Goal: Task Accomplishment & Management: Use online tool/utility

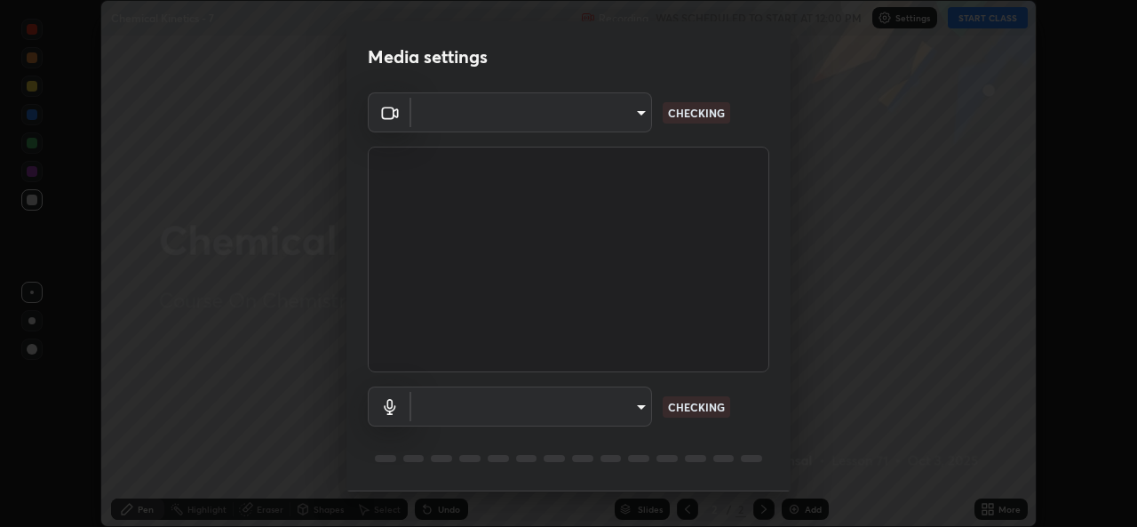
scroll to position [56, 0]
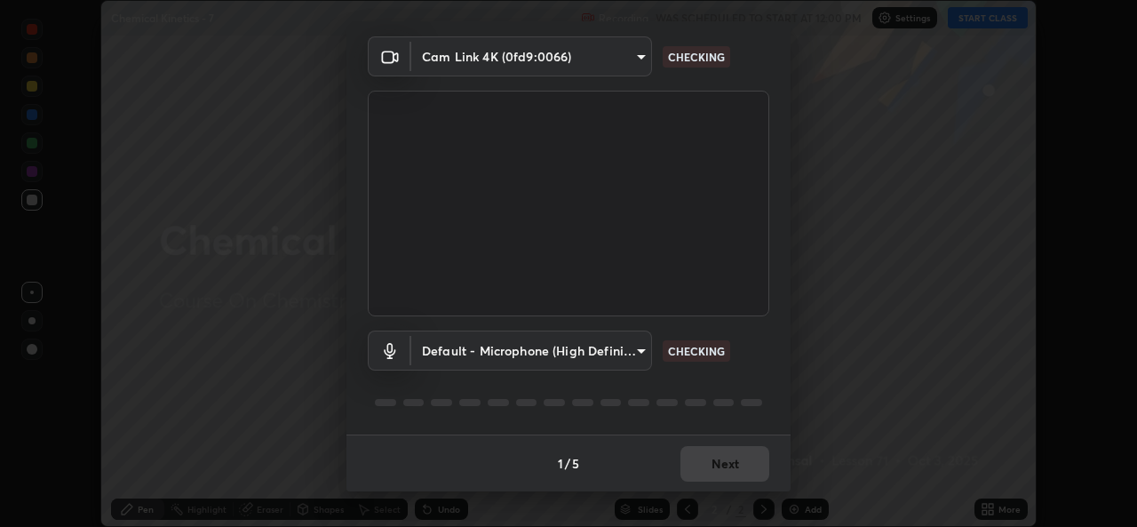
type input "a83bb134842fd6c46cae91b6313aa5efba961fee809e7364c6ef7c36ed00ea69"
click at [641, 342] on body "Erase all Chemical Kinetics - 7 Recording WAS SCHEDULED TO START AT 12:00 PM Se…" at bounding box center [568, 263] width 1137 height 527
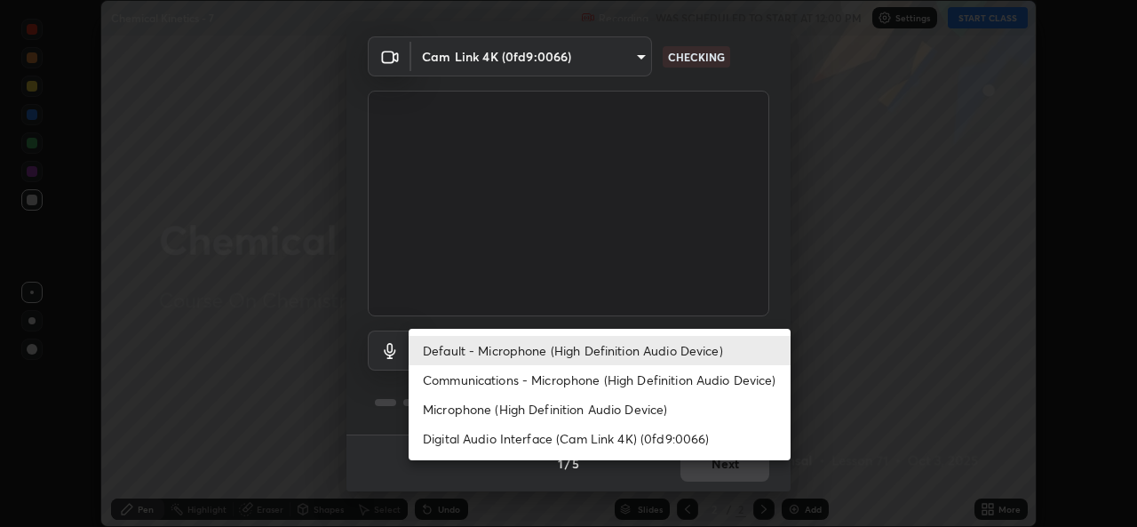
click at [486, 413] on li "Microphone (High Definition Audio Device)" at bounding box center [600, 408] width 382 height 29
type input "1096ec1564036cbcf0e9abd5aaef12808ae7e2dc0601459cd77712751889dd54"
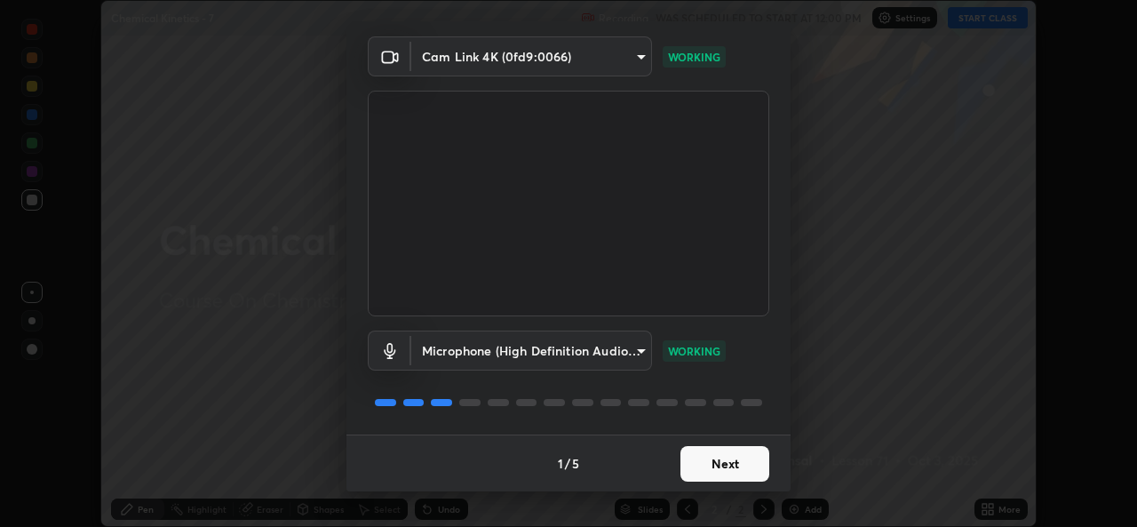
click at [719, 466] on button "Next" at bounding box center [724, 464] width 89 height 36
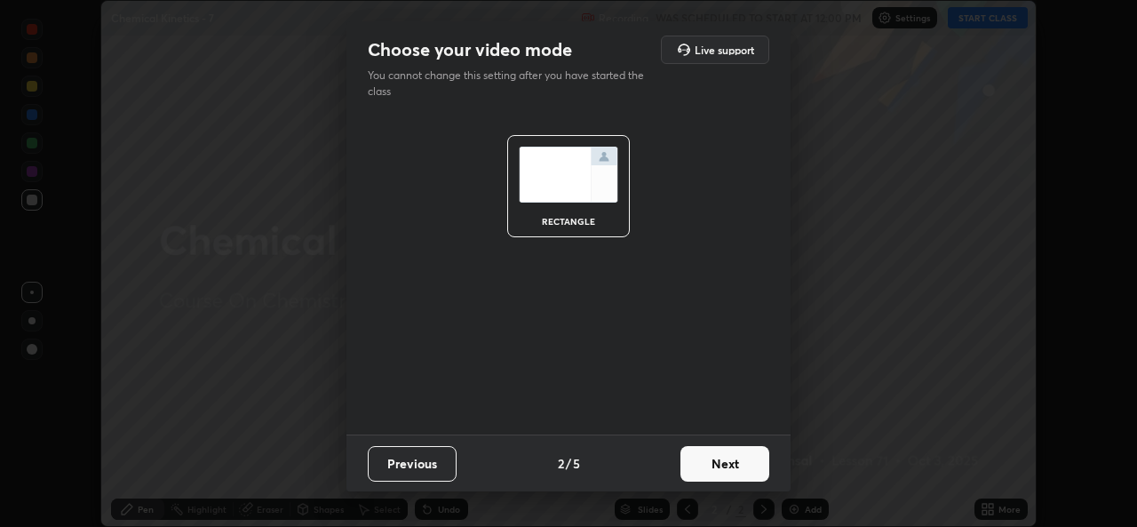
scroll to position [0, 0]
click at [719, 466] on button "Next" at bounding box center [724, 464] width 89 height 36
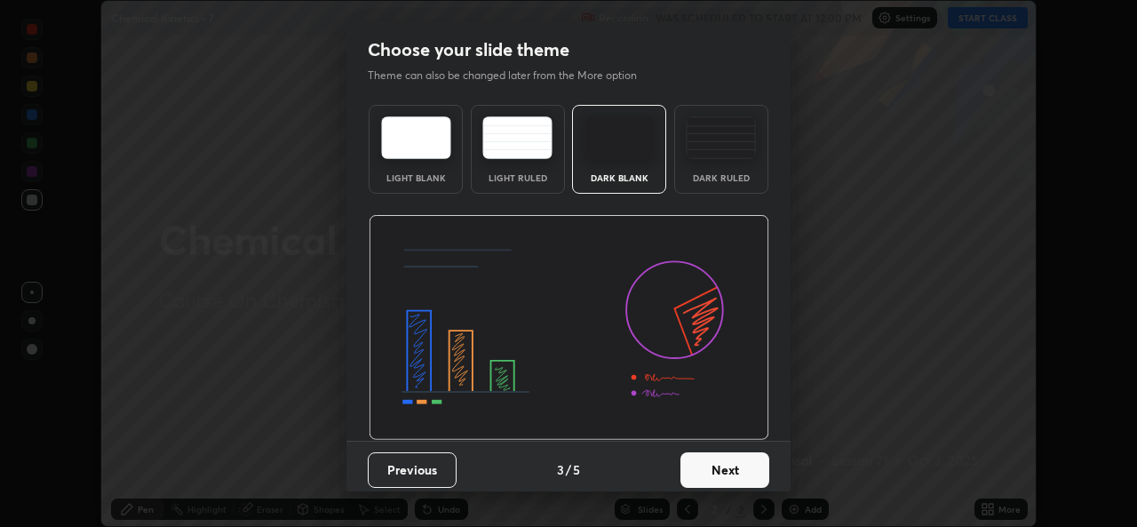
click at [728, 468] on button "Next" at bounding box center [724, 470] width 89 height 36
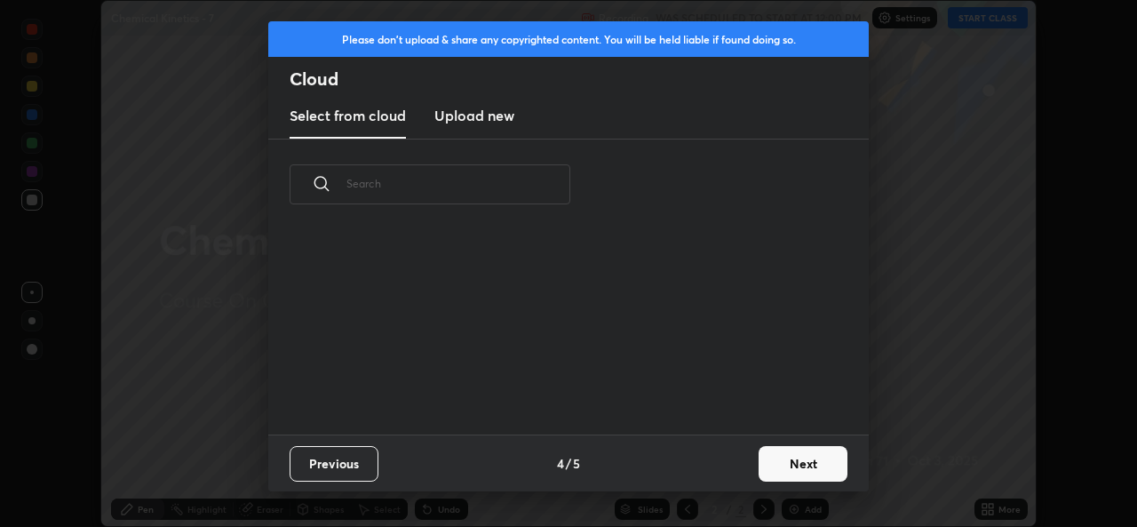
click at [744, 470] on div "Previous 4 / 5 Next" at bounding box center [568, 462] width 600 height 57
click at [788, 467] on button "Next" at bounding box center [803, 464] width 89 height 36
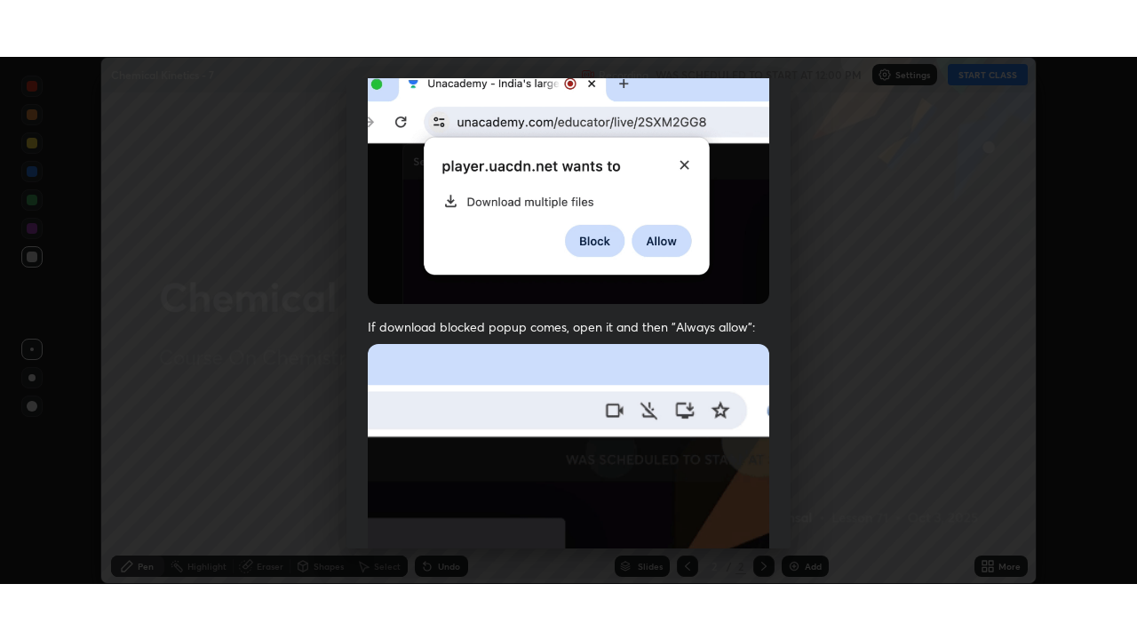
scroll to position [418, 0]
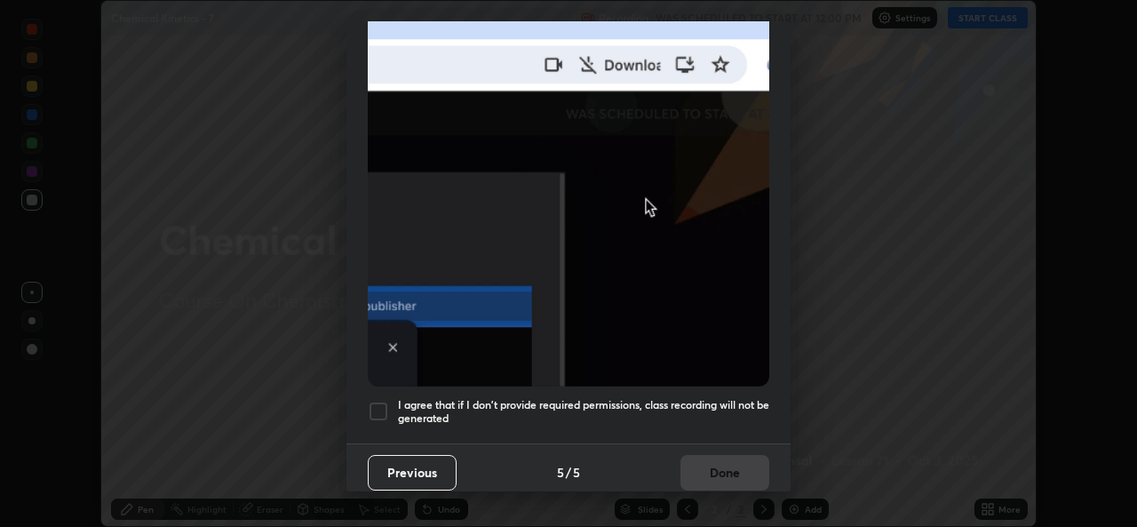
click at [378, 404] on div at bounding box center [378, 411] width 21 height 21
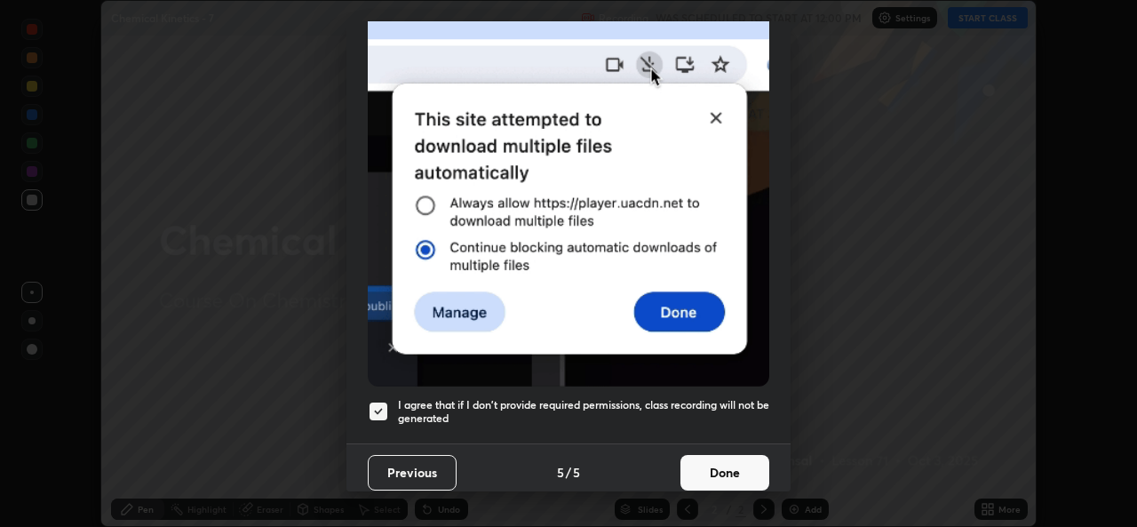
click at [712, 465] on button "Done" at bounding box center [724, 473] width 89 height 36
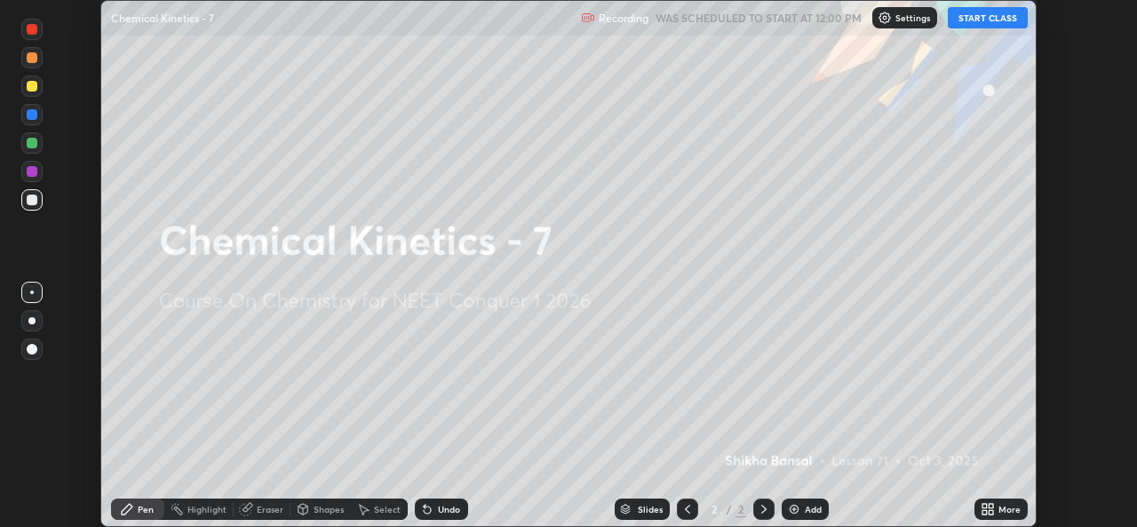
click at [982, 27] on button "START CLASS" at bounding box center [988, 17] width 80 height 21
click at [999, 505] on div "More" at bounding box center [1009, 509] width 22 height 9
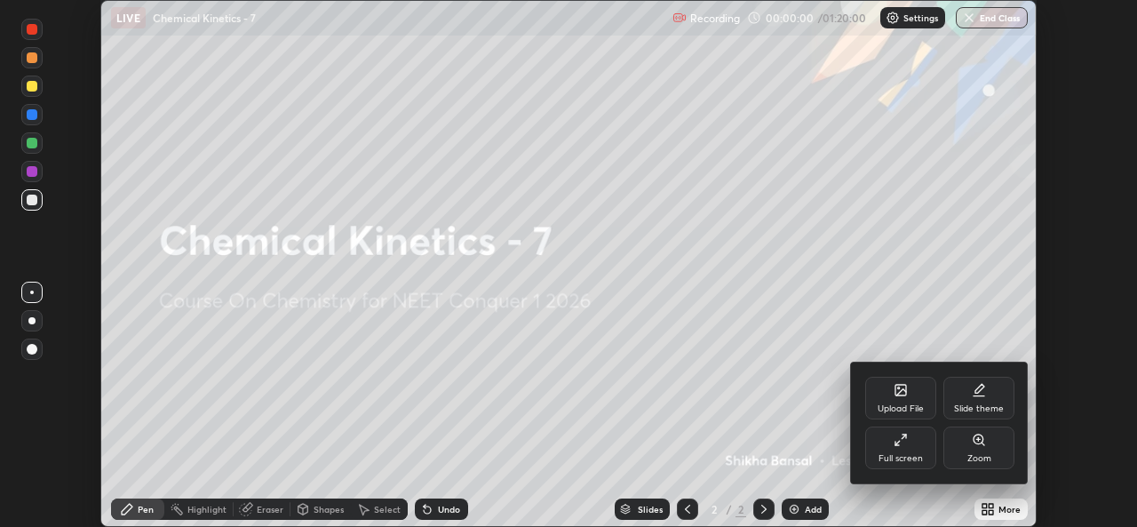
click at [928, 449] on div "Full screen" at bounding box center [900, 447] width 71 height 43
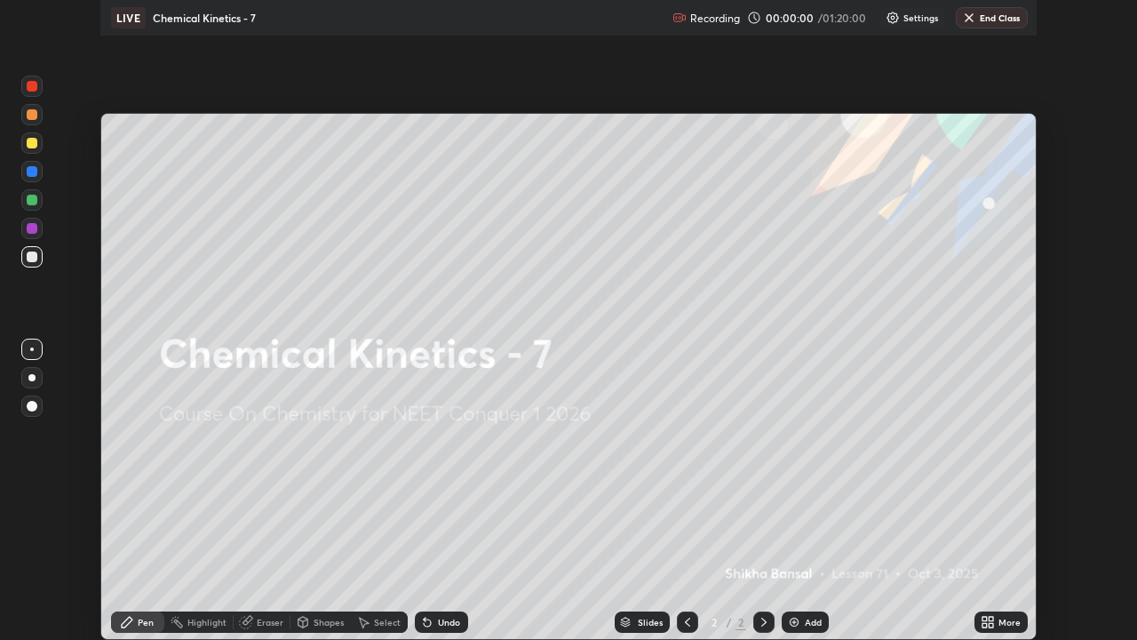
click at [917, 526] on div "Upload File" at bounding box center [932, 549] width 53 height 24
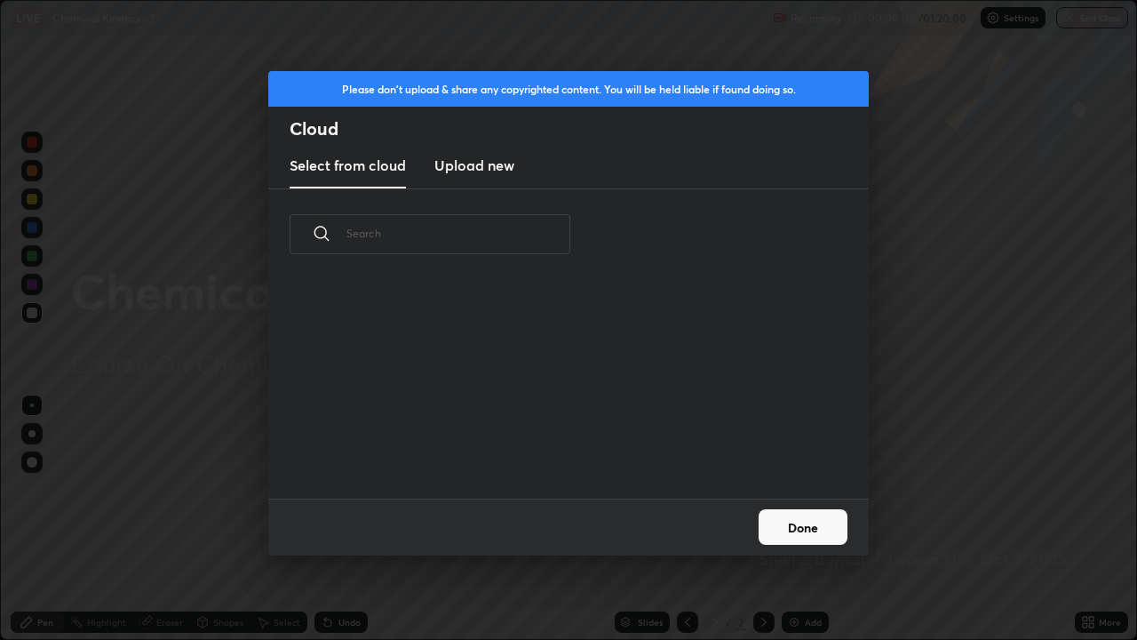
scroll to position [219, 570]
click at [815, 526] on button "Done" at bounding box center [803, 527] width 89 height 36
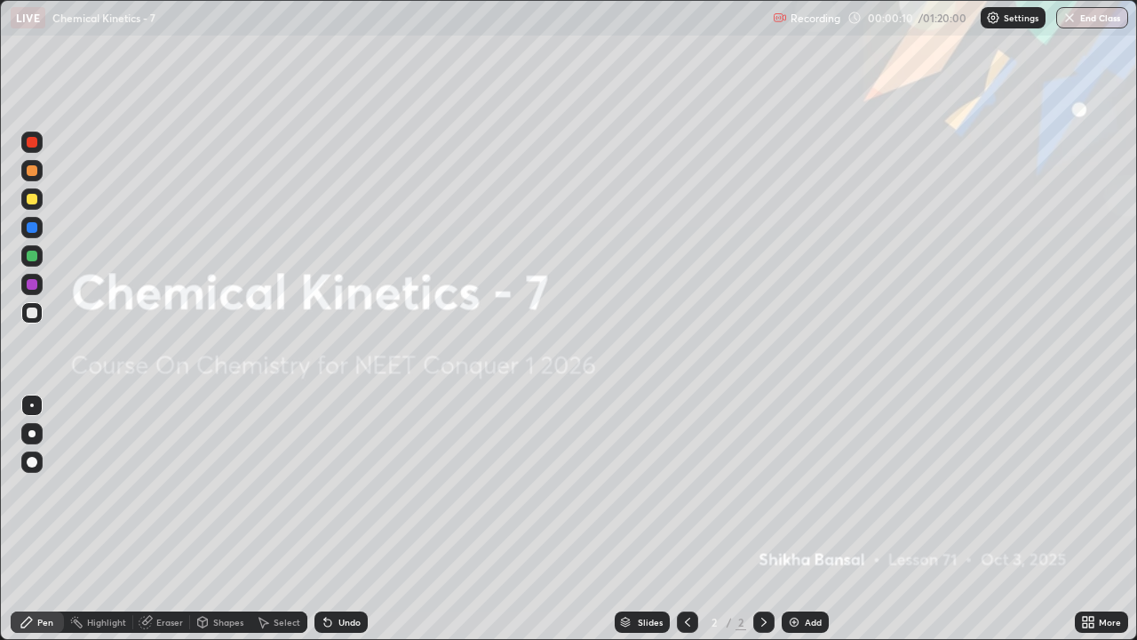
click at [33, 199] on div at bounding box center [32, 199] width 11 height 11
click at [808, 526] on div "Add" at bounding box center [813, 621] width 17 height 9
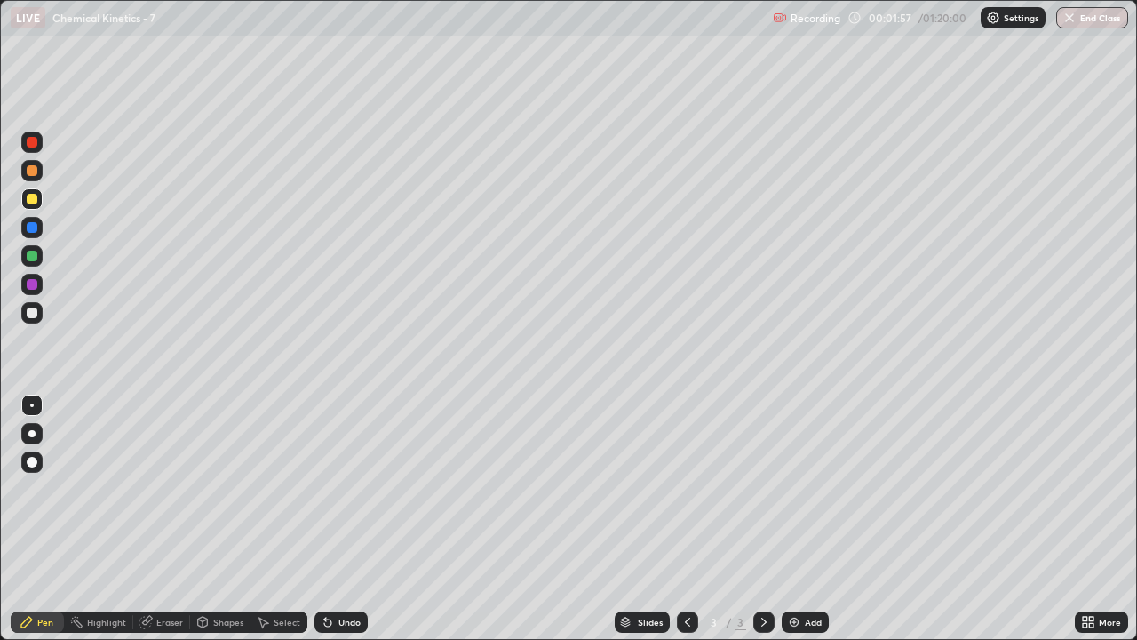
click at [333, 526] on div "Undo" at bounding box center [340, 621] width 53 height 21
click at [343, 526] on div "Undo" at bounding box center [349, 621] width 22 height 9
click at [353, 526] on div "Undo" at bounding box center [340, 621] width 53 height 21
click at [35, 314] on div at bounding box center [32, 312] width 11 height 11
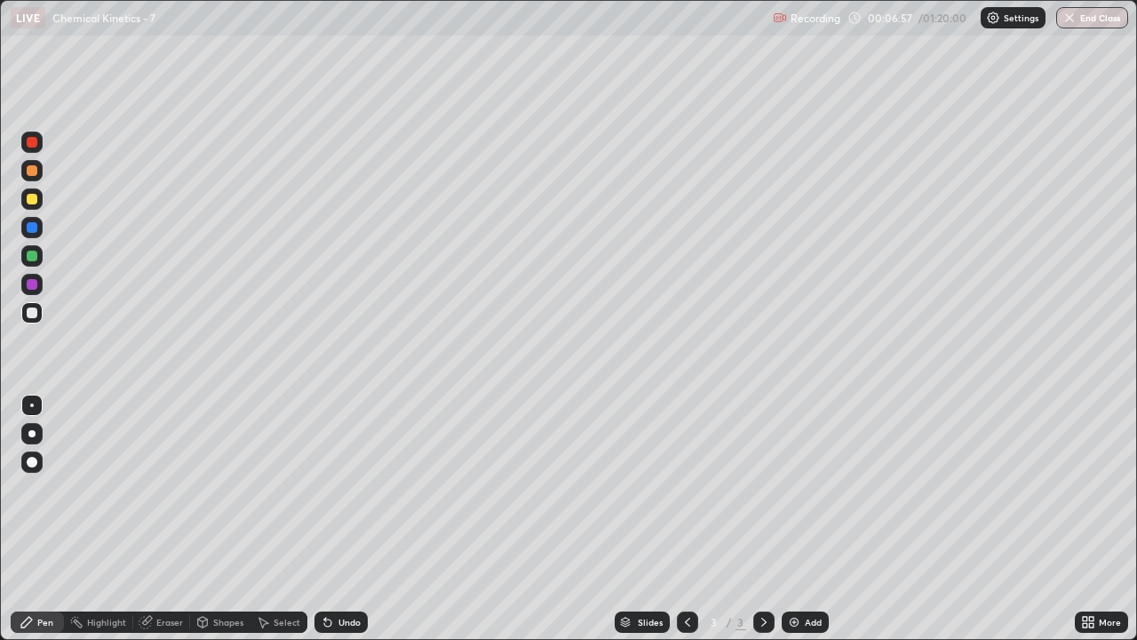
click at [34, 203] on div at bounding box center [32, 199] width 11 height 11
click at [34, 259] on div at bounding box center [32, 256] width 11 height 11
click at [799, 526] on img at bounding box center [794, 622] width 14 height 14
click at [36, 203] on div at bounding box center [32, 199] width 11 height 11
click at [38, 316] on div at bounding box center [31, 312] width 21 height 21
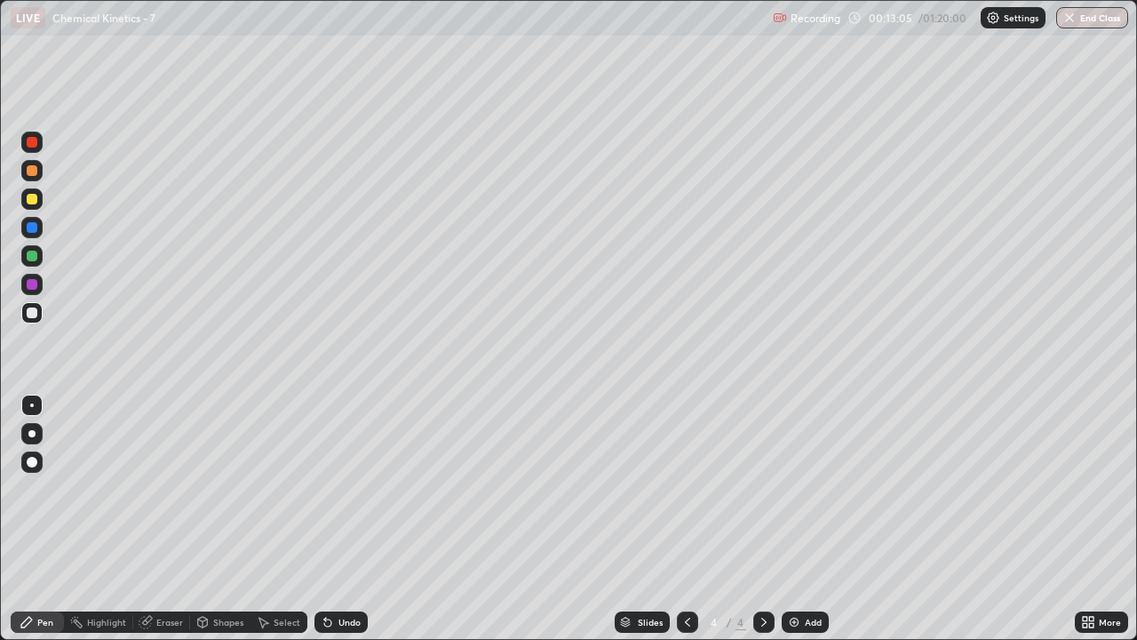
click at [41, 258] on div at bounding box center [31, 255] width 21 height 21
click at [33, 203] on div at bounding box center [32, 199] width 11 height 11
click at [38, 318] on div at bounding box center [31, 312] width 21 height 21
click at [28, 257] on div at bounding box center [32, 256] width 11 height 11
click at [808, 526] on div "Add" at bounding box center [813, 621] width 17 height 9
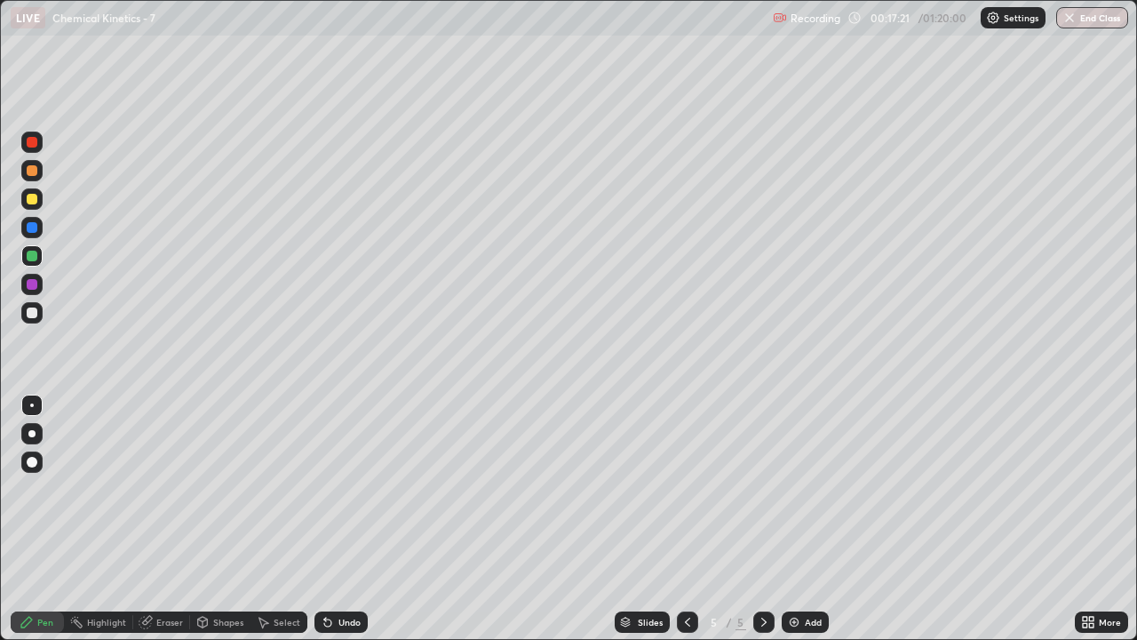
click at [33, 196] on div at bounding box center [32, 199] width 11 height 11
click at [33, 316] on div at bounding box center [32, 312] width 11 height 11
click at [33, 203] on div at bounding box center [32, 199] width 11 height 11
click at [811, 526] on div "Add" at bounding box center [813, 621] width 17 height 9
click at [33, 313] on div at bounding box center [32, 312] width 11 height 11
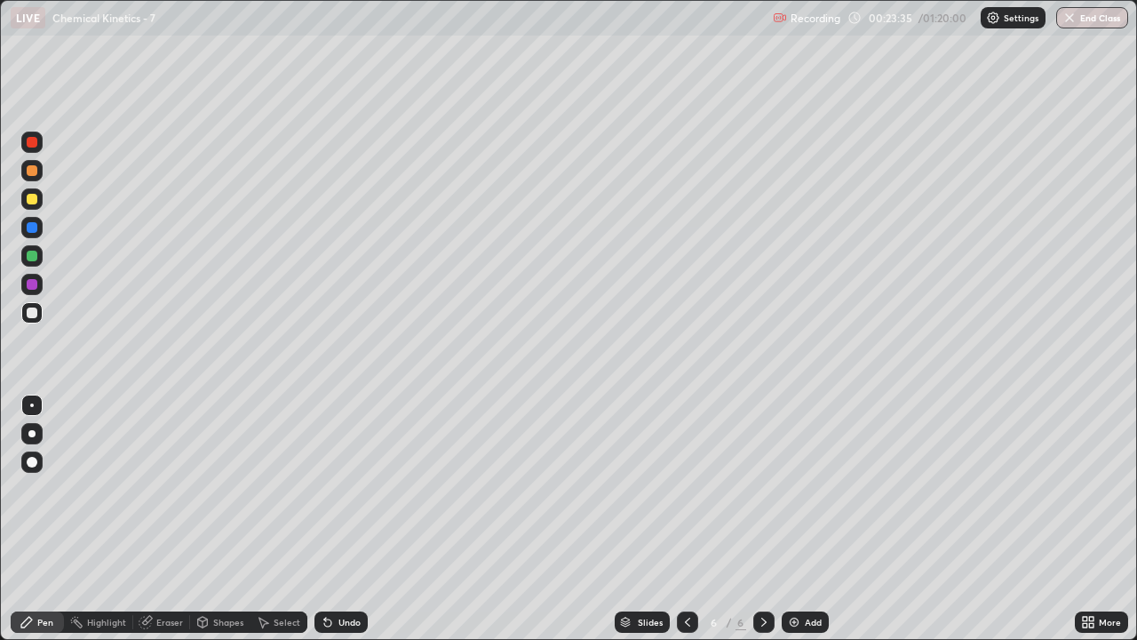
click at [36, 203] on div at bounding box center [31, 198] width 21 height 21
click at [807, 526] on div "Add" at bounding box center [805, 621] width 47 height 21
click at [32, 315] on div at bounding box center [32, 312] width 11 height 11
click at [36, 256] on div at bounding box center [32, 256] width 11 height 11
click at [807, 526] on div "Add" at bounding box center [813, 621] width 17 height 9
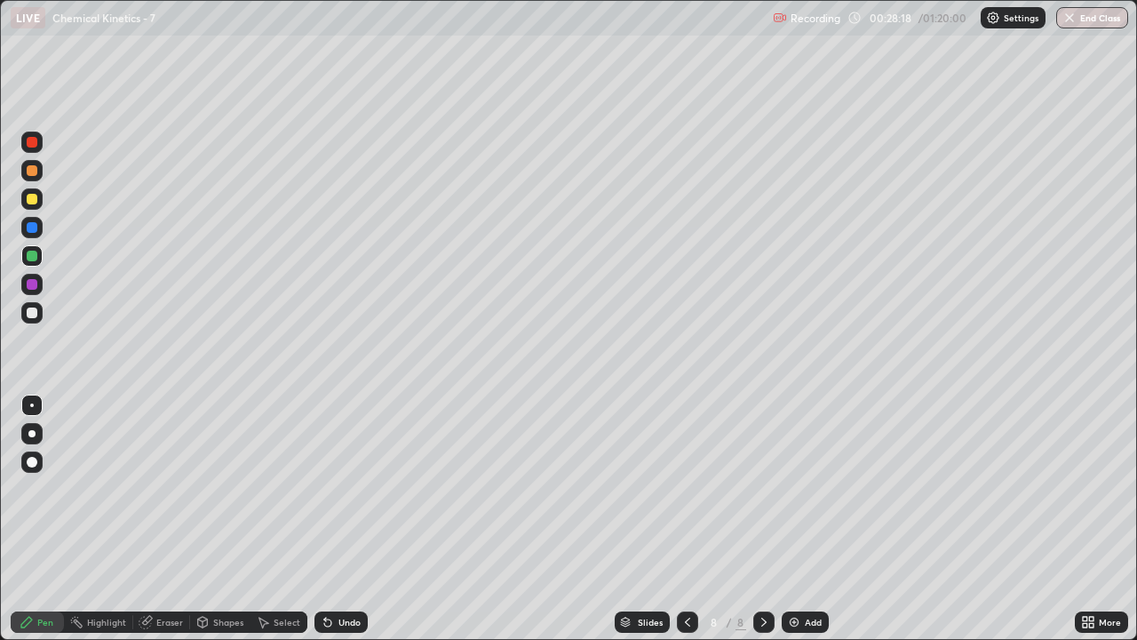
click at [27, 195] on div at bounding box center [32, 199] width 11 height 11
click at [32, 309] on div at bounding box center [32, 312] width 11 height 11
click at [342, 526] on div "Undo" at bounding box center [349, 621] width 22 height 9
click at [346, 526] on div "Undo" at bounding box center [340, 621] width 53 height 21
click at [354, 526] on div "Undo" at bounding box center [340, 621] width 53 height 21
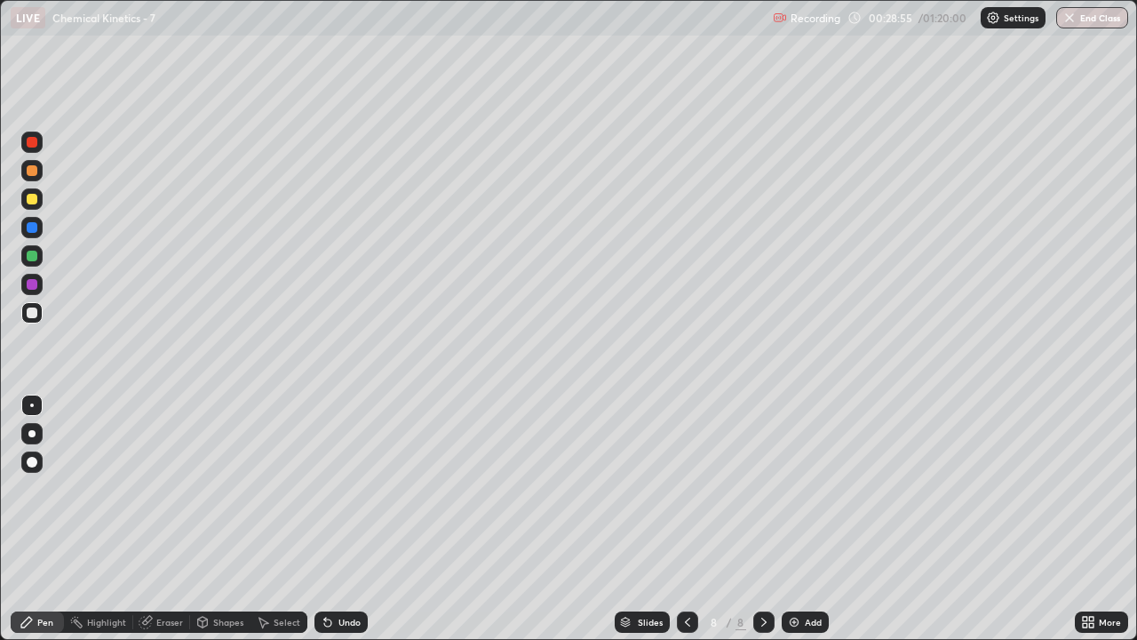
click at [356, 526] on div "Undo" at bounding box center [340, 621] width 53 height 21
click at [797, 526] on img at bounding box center [794, 622] width 14 height 14
click at [33, 202] on div at bounding box center [32, 199] width 11 height 11
click at [35, 316] on div at bounding box center [32, 312] width 11 height 11
click at [39, 257] on div at bounding box center [31, 255] width 21 height 21
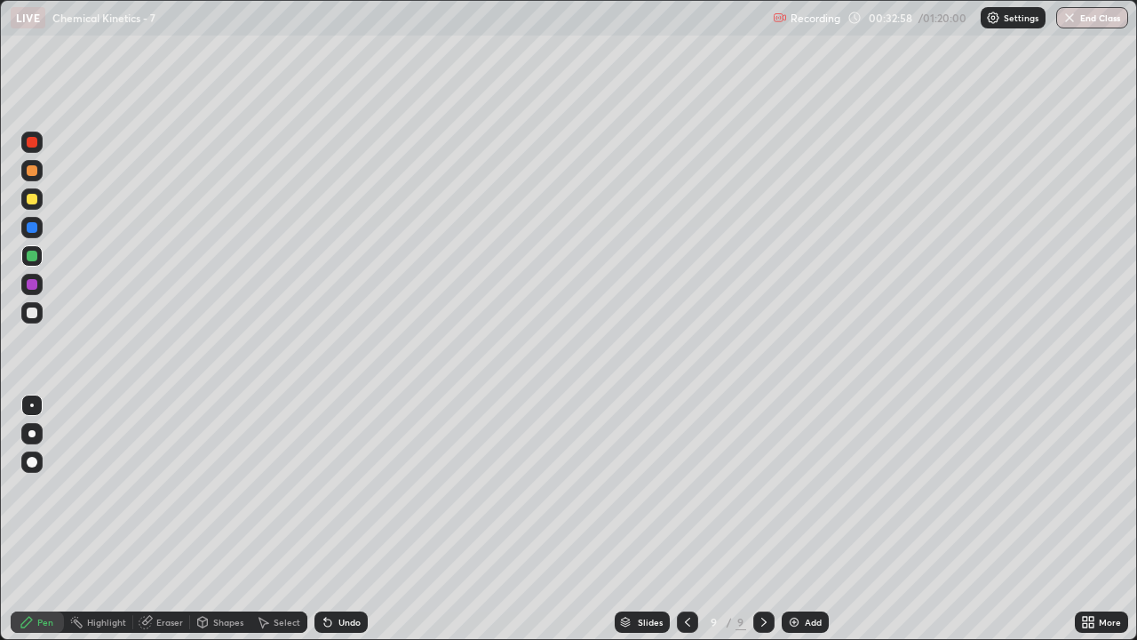
click at [347, 526] on div "Undo" at bounding box center [340, 621] width 53 height 21
click at [815, 526] on div "Add" at bounding box center [813, 621] width 17 height 9
click at [41, 322] on div at bounding box center [31, 312] width 21 height 28
click at [685, 526] on icon at bounding box center [687, 622] width 14 height 14
click at [769, 526] on icon at bounding box center [764, 622] width 14 height 14
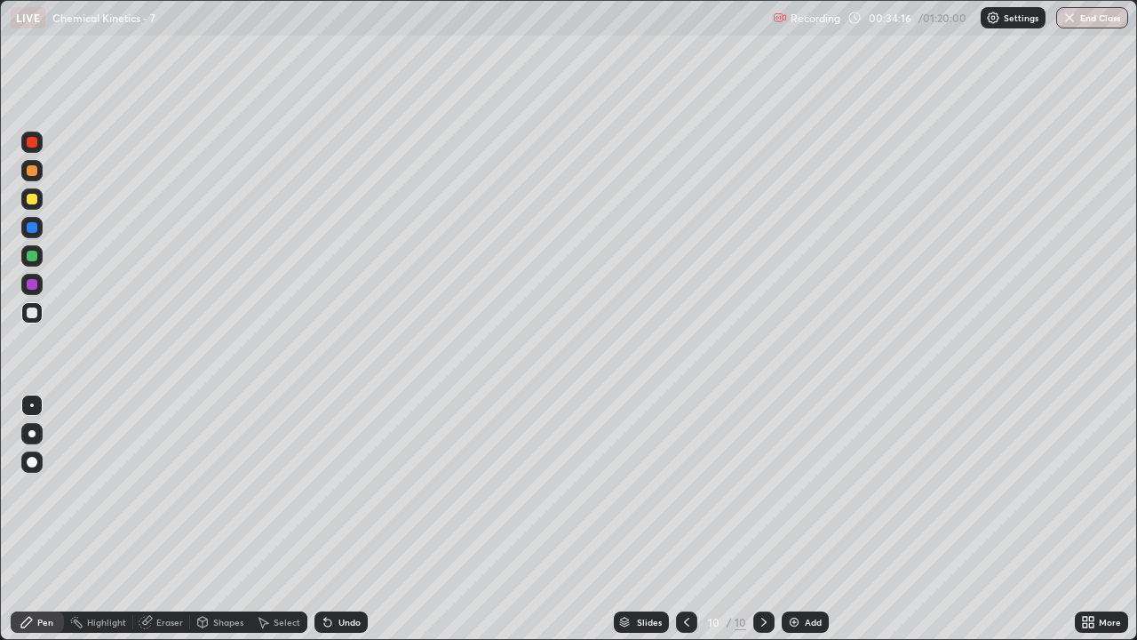
click at [681, 526] on div at bounding box center [686, 621] width 21 height 21
click at [762, 526] on icon at bounding box center [764, 622] width 14 height 14
click at [685, 526] on icon at bounding box center [687, 622] width 14 height 14
click at [772, 526] on div at bounding box center [763, 621] width 21 height 21
click at [815, 526] on div "Add" at bounding box center [813, 621] width 17 height 9
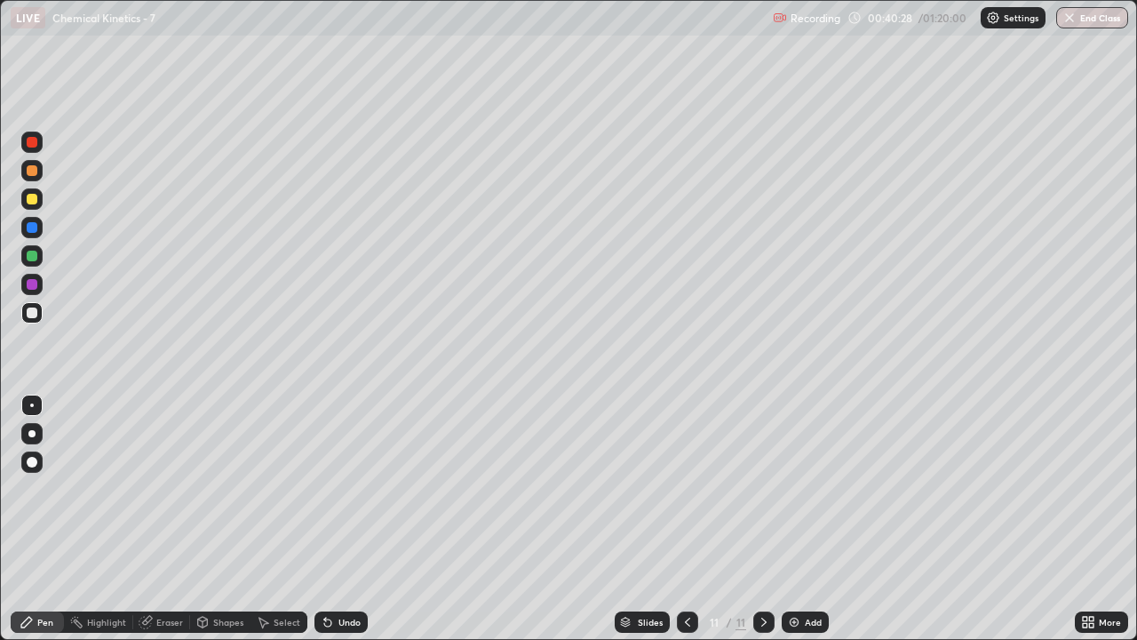
click at [36, 197] on div at bounding box center [32, 199] width 11 height 11
click at [346, 526] on div "Undo" at bounding box center [340, 621] width 53 height 21
click at [30, 316] on div at bounding box center [32, 312] width 11 height 11
click at [349, 526] on div "Undo" at bounding box center [349, 621] width 22 height 9
click at [344, 526] on div "Undo" at bounding box center [340, 621] width 53 height 21
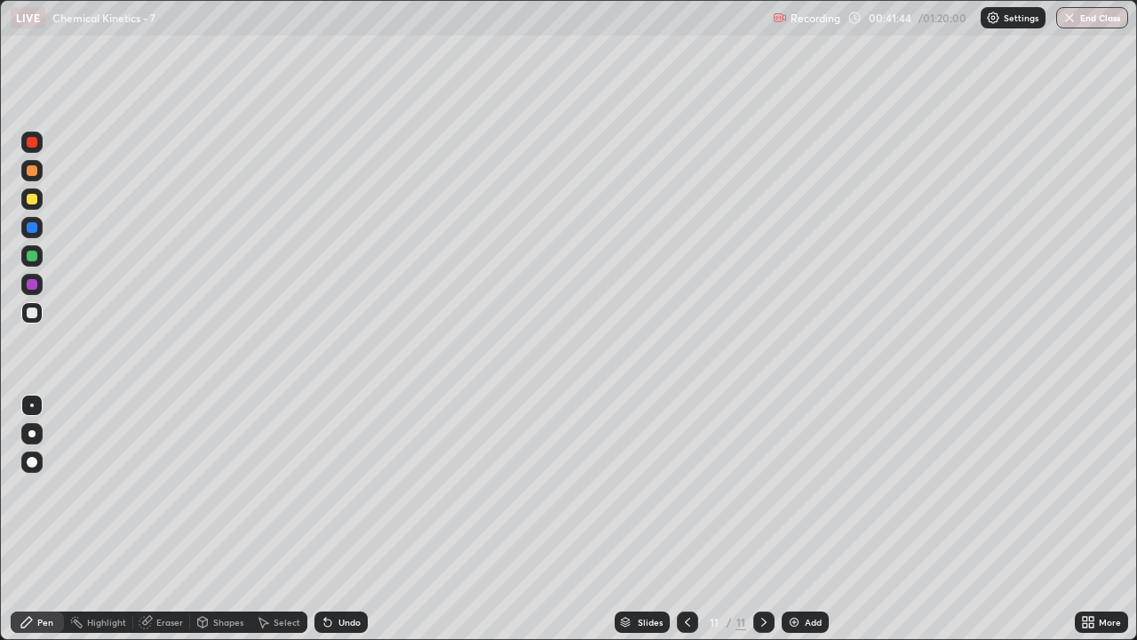
click at [34, 255] on div at bounding box center [32, 256] width 11 height 11
click at [36, 311] on div at bounding box center [32, 312] width 11 height 11
click at [805, 526] on div "Add" at bounding box center [813, 621] width 17 height 9
click at [36, 201] on div at bounding box center [32, 199] width 11 height 11
click at [347, 526] on div "Undo" at bounding box center [340, 621] width 53 height 21
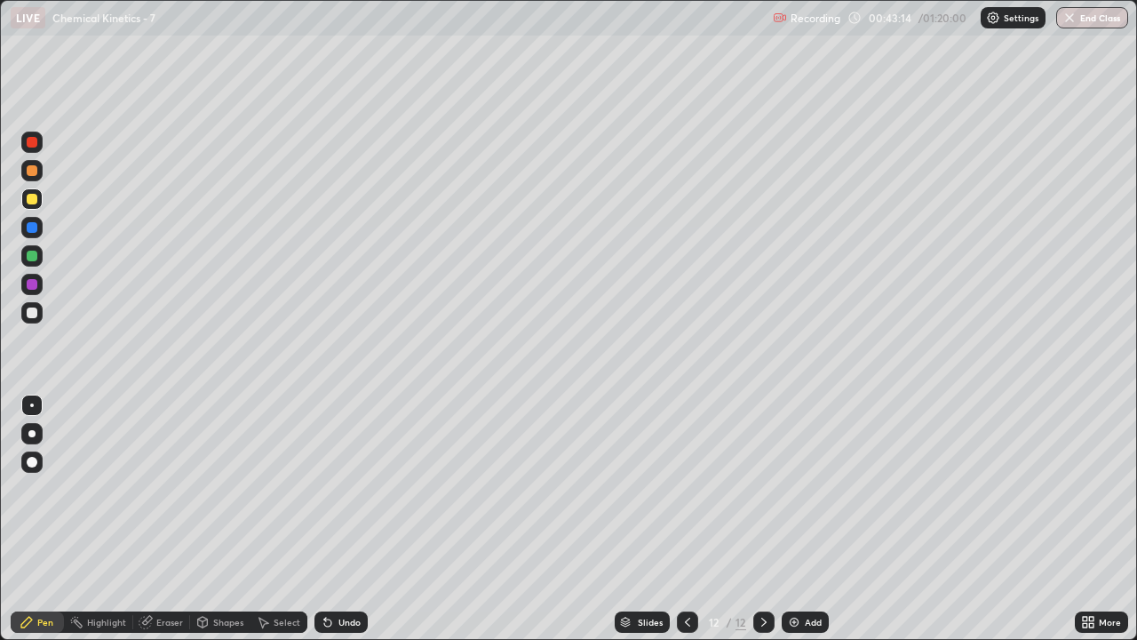
click at [347, 526] on div "Undo" at bounding box center [340, 621] width 53 height 21
click at [348, 526] on div "Undo" at bounding box center [340, 621] width 53 height 21
click at [342, 526] on div "Undo" at bounding box center [340, 621] width 53 height 21
click at [351, 526] on div "Undo" at bounding box center [340, 621] width 53 height 21
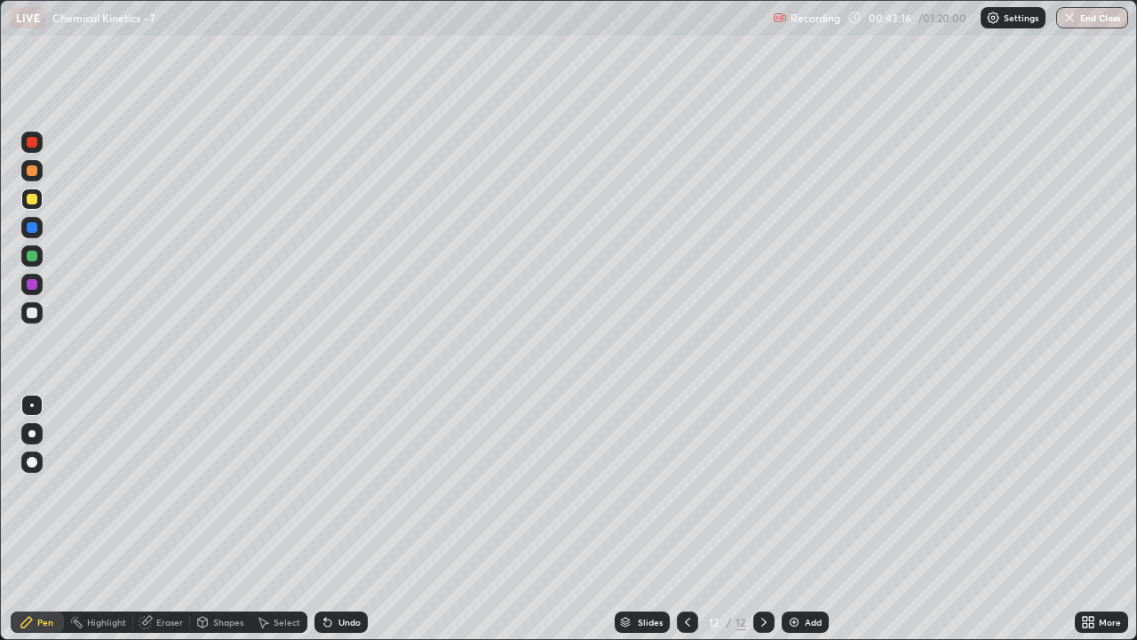
click at [346, 526] on div "Undo" at bounding box center [340, 621] width 53 height 21
click at [347, 526] on div "Undo" at bounding box center [340, 621] width 53 height 21
click at [346, 526] on div "Undo" at bounding box center [340, 621] width 53 height 21
click at [33, 313] on div at bounding box center [32, 312] width 11 height 11
click at [36, 199] on div at bounding box center [32, 199] width 11 height 11
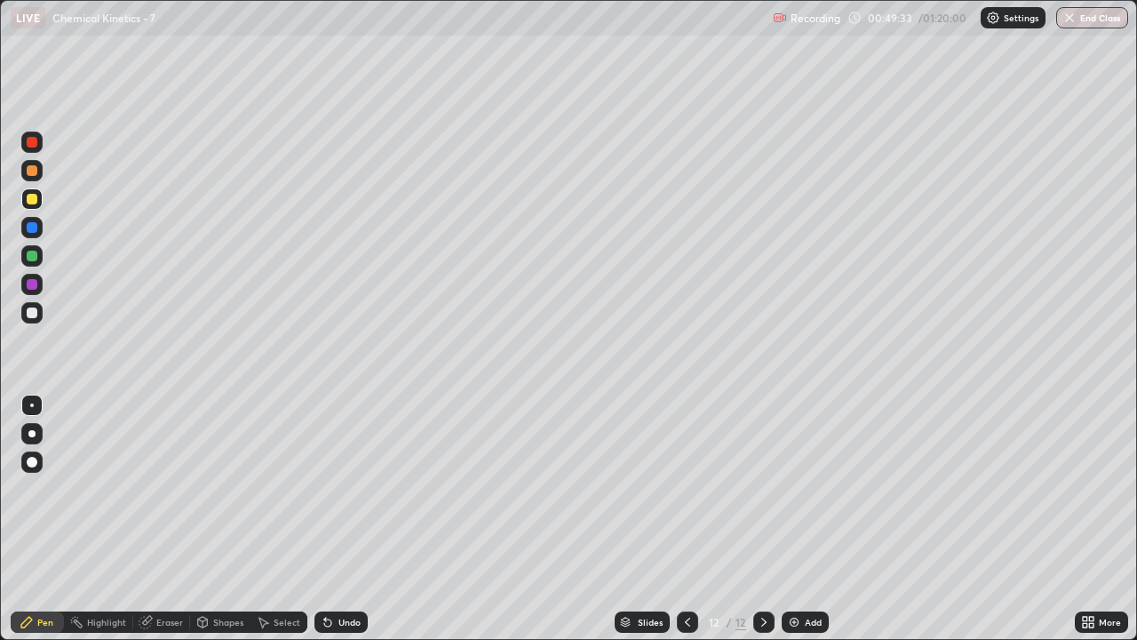
click at [351, 526] on div "Undo" at bounding box center [349, 621] width 22 height 9
click at [352, 526] on div "Undo" at bounding box center [340, 621] width 53 height 21
click at [36, 316] on div at bounding box center [32, 312] width 11 height 11
click at [342, 526] on div "Undo" at bounding box center [340, 621] width 53 height 21
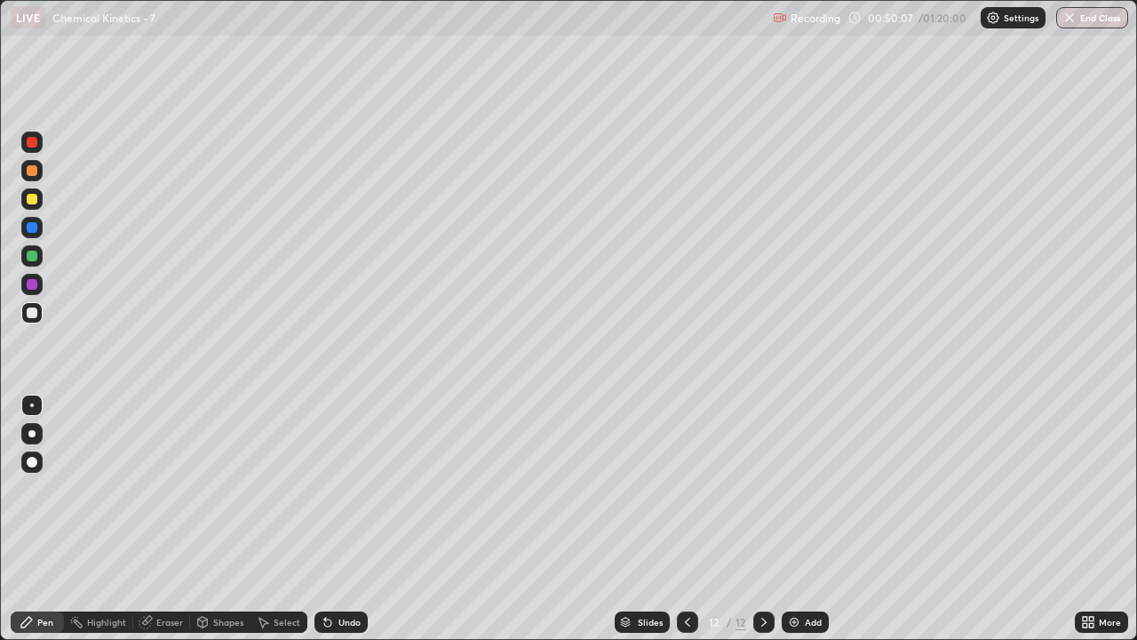
click at [35, 259] on div at bounding box center [32, 256] width 11 height 11
click at [810, 526] on div "Add" at bounding box center [813, 621] width 17 height 9
click at [34, 309] on div at bounding box center [32, 312] width 11 height 11
click at [678, 526] on div at bounding box center [687, 621] width 21 height 21
click at [762, 526] on icon at bounding box center [764, 622] width 14 height 14
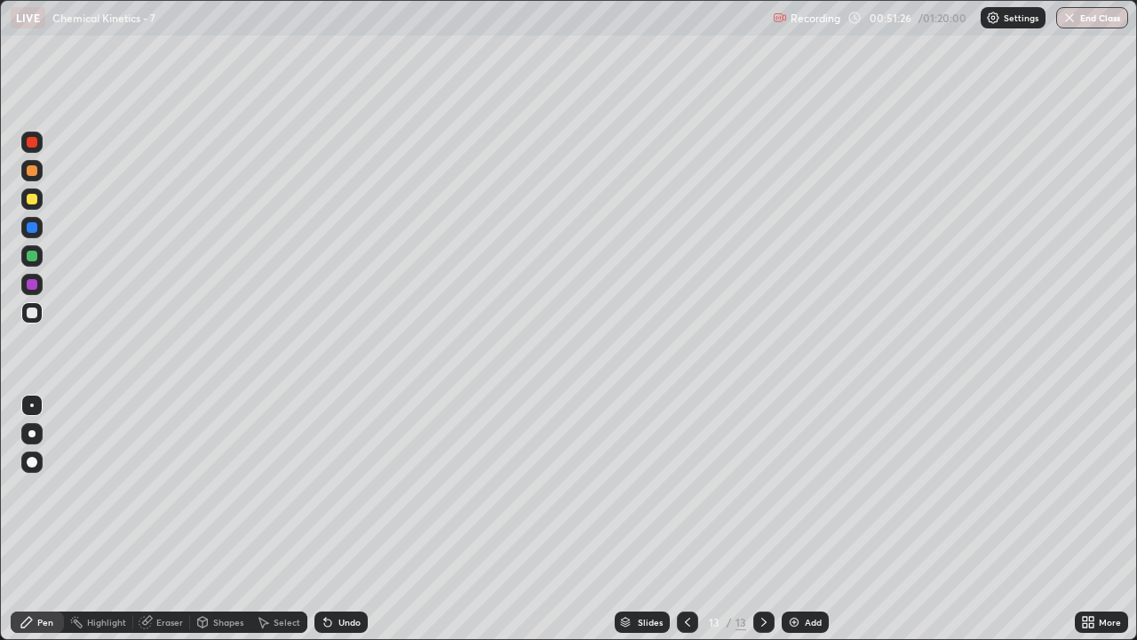
click at [686, 526] on icon at bounding box center [687, 622] width 14 height 14
click at [764, 526] on icon at bounding box center [764, 622] width 14 height 14
click at [32, 257] on div at bounding box center [32, 256] width 11 height 11
click at [807, 526] on div "Add" at bounding box center [813, 621] width 17 height 9
click at [686, 526] on icon at bounding box center [687, 622] width 14 height 14
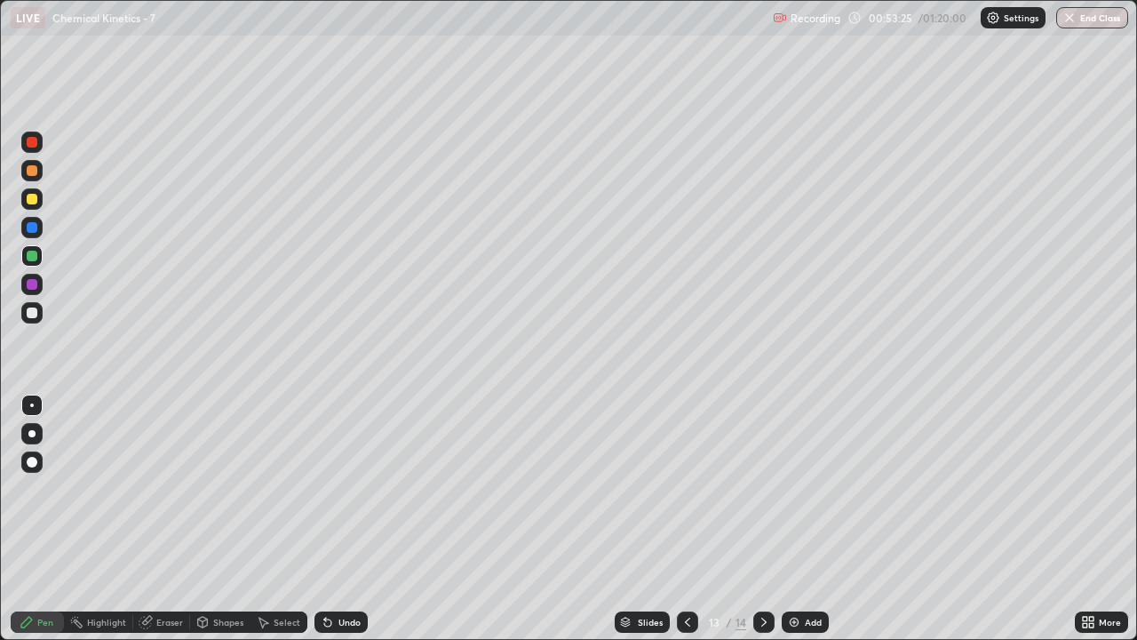
click at [762, 526] on icon at bounding box center [764, 622] width 14 height 14
click at [688, 526] on icon at bounding box center [687, 621] width 5 height 9
click at [688, 526] on icon at bounding box center [687, 622] width 14 height 14
click at [762, 526] on icon at bounding box center [764, 622] width 14 height 14
click at [761, 526] on icon at bounding box center [763, 621] width 5 height 9
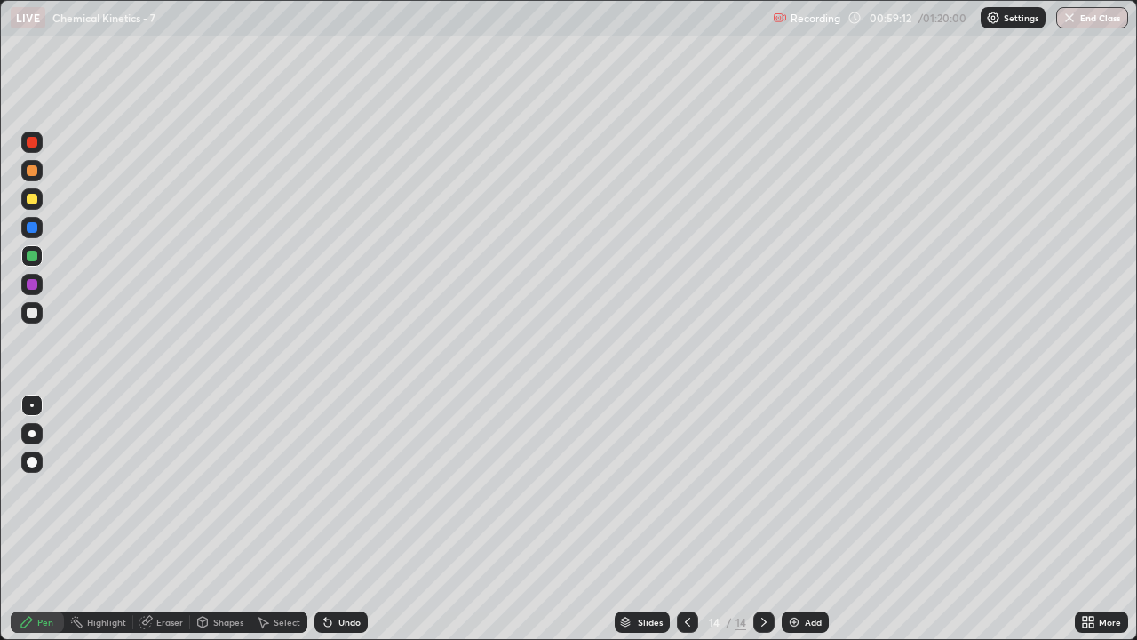
click at [42, 195] on div at bounding box center [31, 198] width 21 height 21
click at [33, 314] on div at bounding box center [32, 312] width 11 height 11
click at [34, 201] on div at bounding box center [32, 199] width 11 height 11
click at [38, 322] on div at bounding box center [31, 312] width 21 height 21
click at [30, 258] on div at bounding box center [32, 256] width 11 height 11
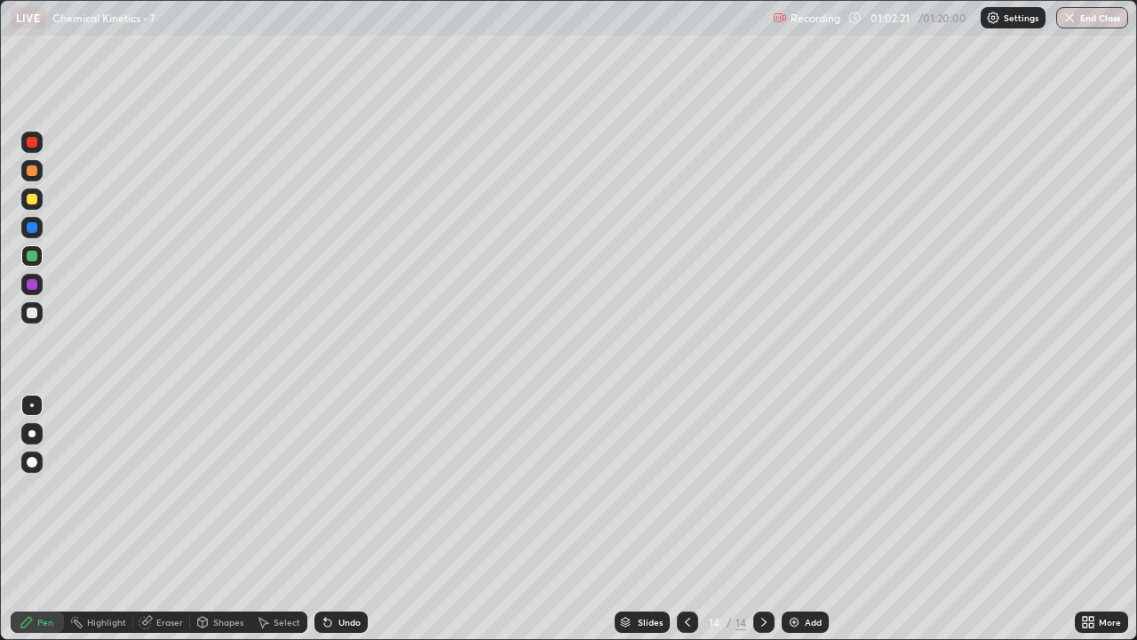
click at [32, 171] on div at bounding box center [32, 170] width 11 height 11
click at [0, 203] on div "Setting up your live class" at bounding box center [568, 320] width 1137 height 640
click at [798, 526] on img at bounding box center [794, 622] width 14 height 14
click at [39, 309] on div at bounding box center [31, 312] width 21 height 21
click at [685, 526] on icon at bounding box center [687, 622] width 14 height 14
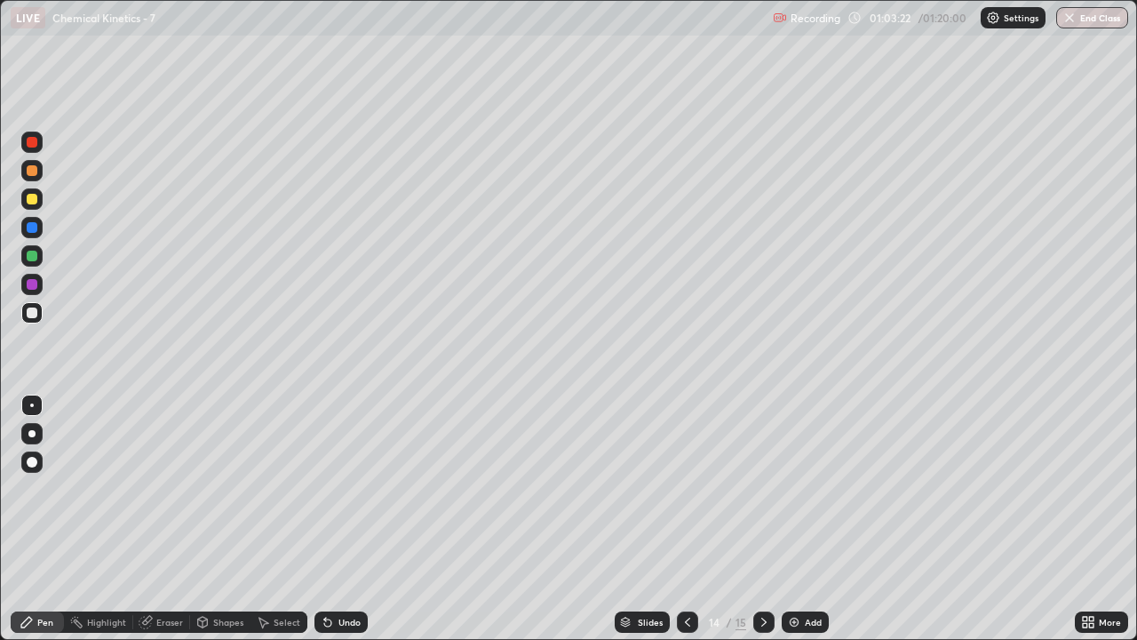
click at [762, 526] on icon at bounding box center [764, 622] width 14 height 14
click at [34, 199] on div at bounding box center [32, 199] width 11 height 11
click at [686, 526] on icon at bounding box center [687, 622] width 14 height 14
click at [759, 526] on div at bounding box center [763, 622] width 21 height 36
click at [1074, 20] on img "button" at bounding box center [1069, 18] width 14 height 14
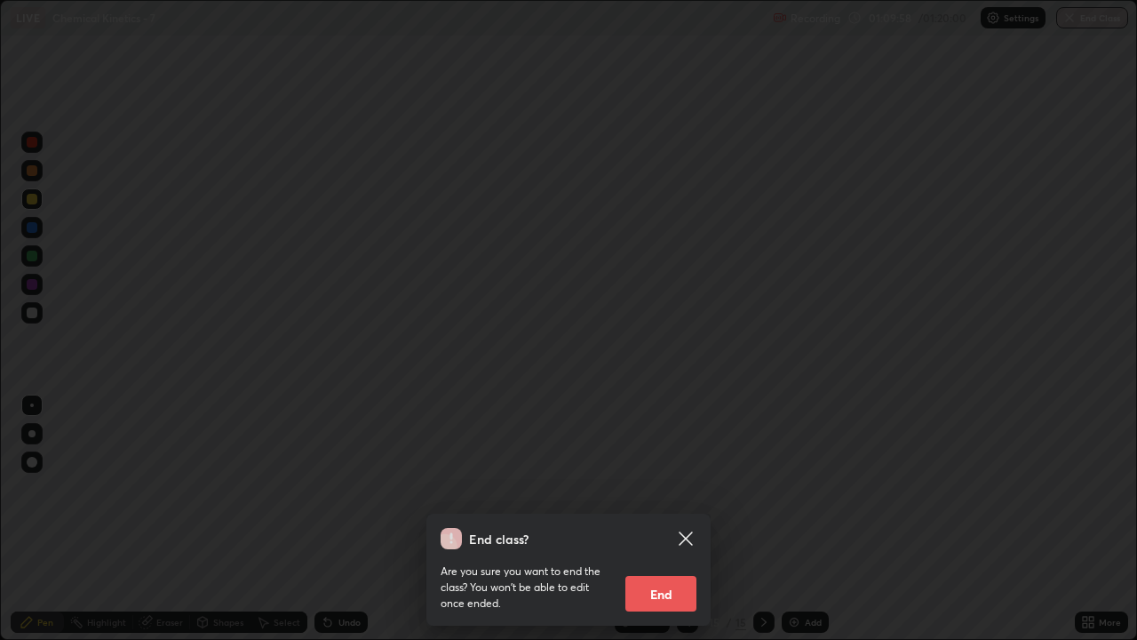
click at [664, 526] on button "End" at bounding box center [660, 594] width 71 height 36
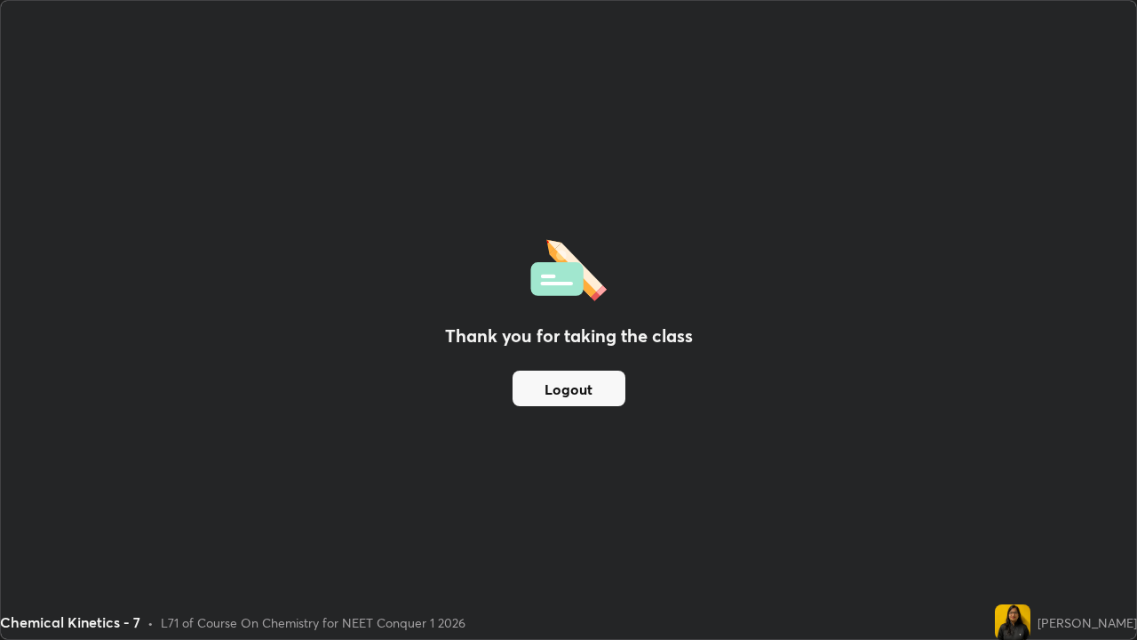
click at [591, 386] on button "Logout" at bounding box center [569, 388] width 113 height 36
